Goal: Task Accomplishment & Management: Manage account settings

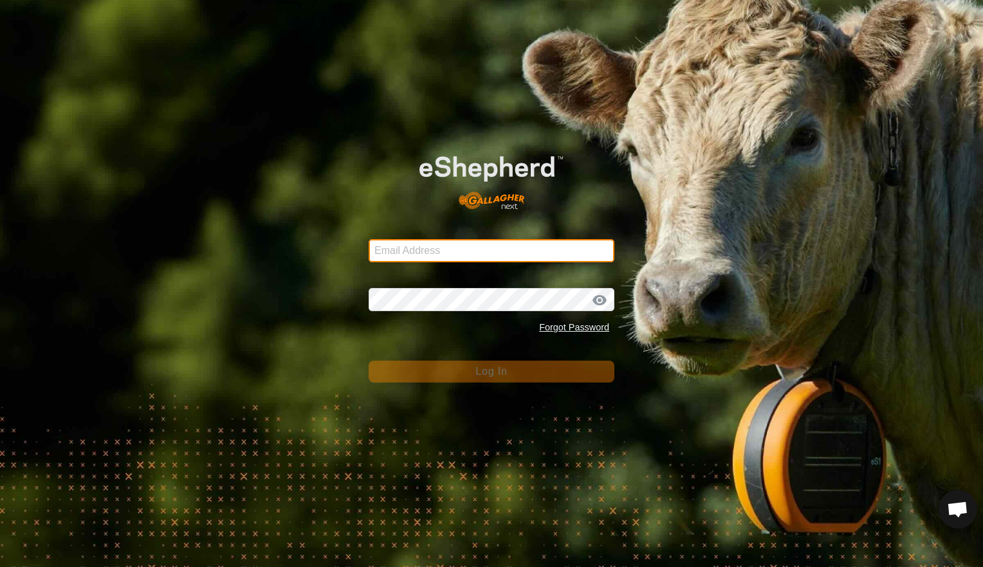
type input "[EMAIL_ADDRESS][DOMAIN_NAME]"
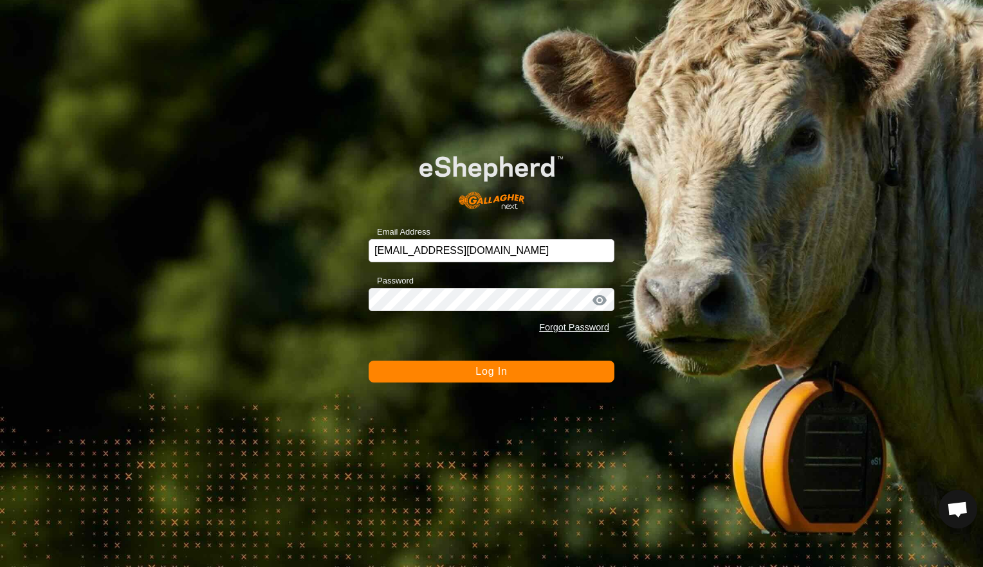
click at [478, 372] on span "Log In" at bounding box center [491, 371] width 32 height 11
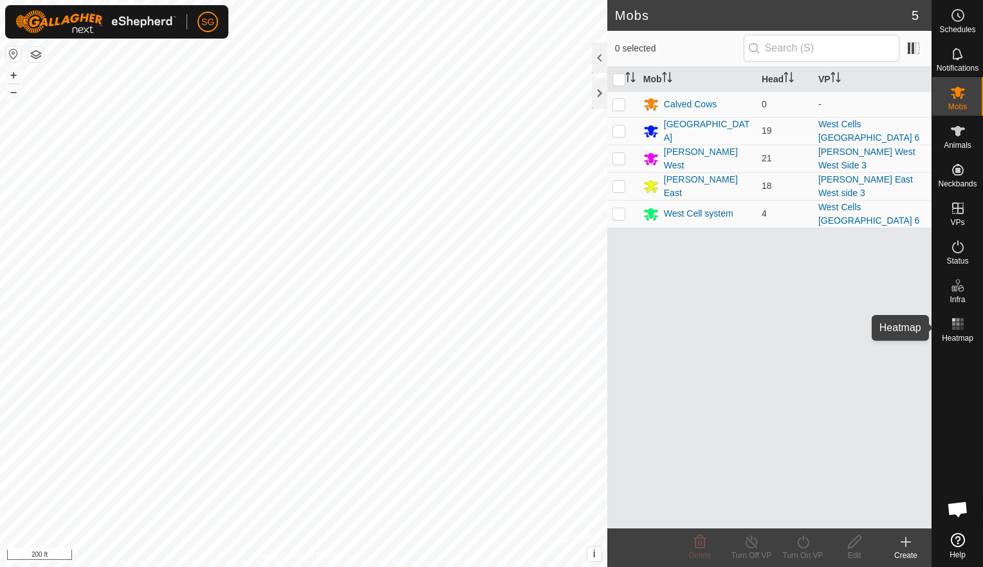
click at [959, 325] on icon at bounding box center [957, 323] width 15 height 15
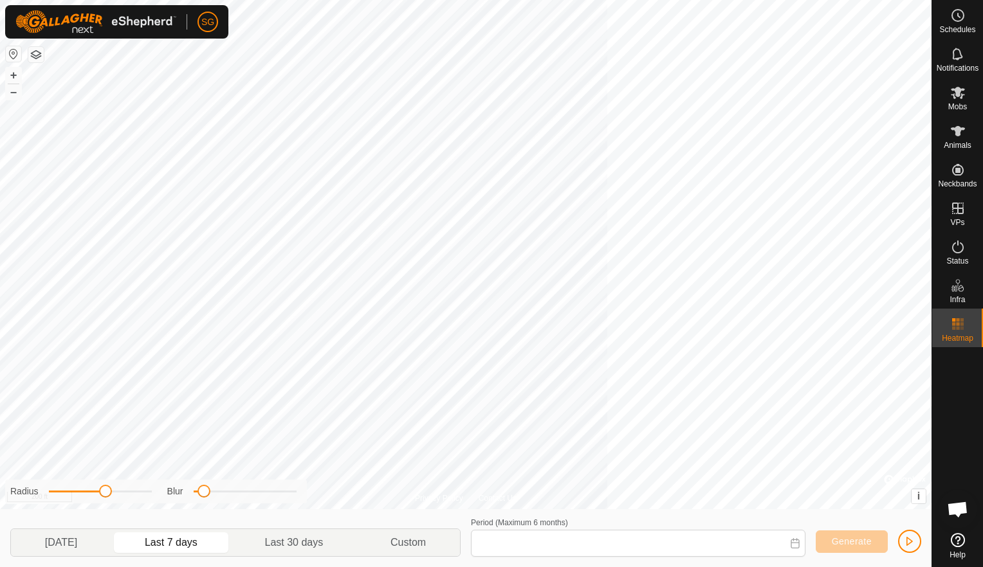
type input "[DATE] - [DATE]"
click at [956, 60] on icon at bounding box center [957, 53] width 15 height 15
